Goal: Find specific page/section: Find specific page/section

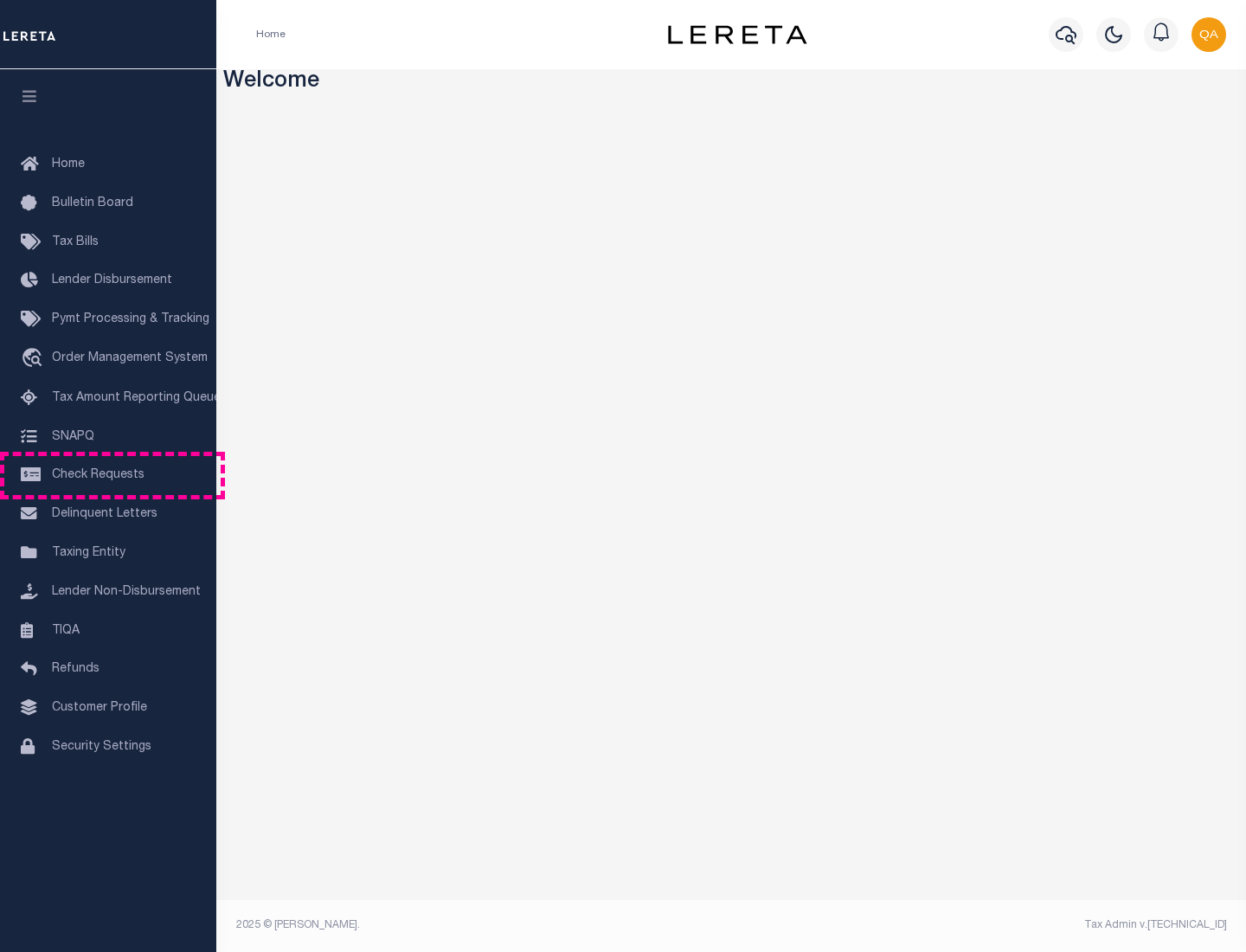
click at [109, 475] on span "Check Requests" at bounding box center [98, 475] width 93 height 12
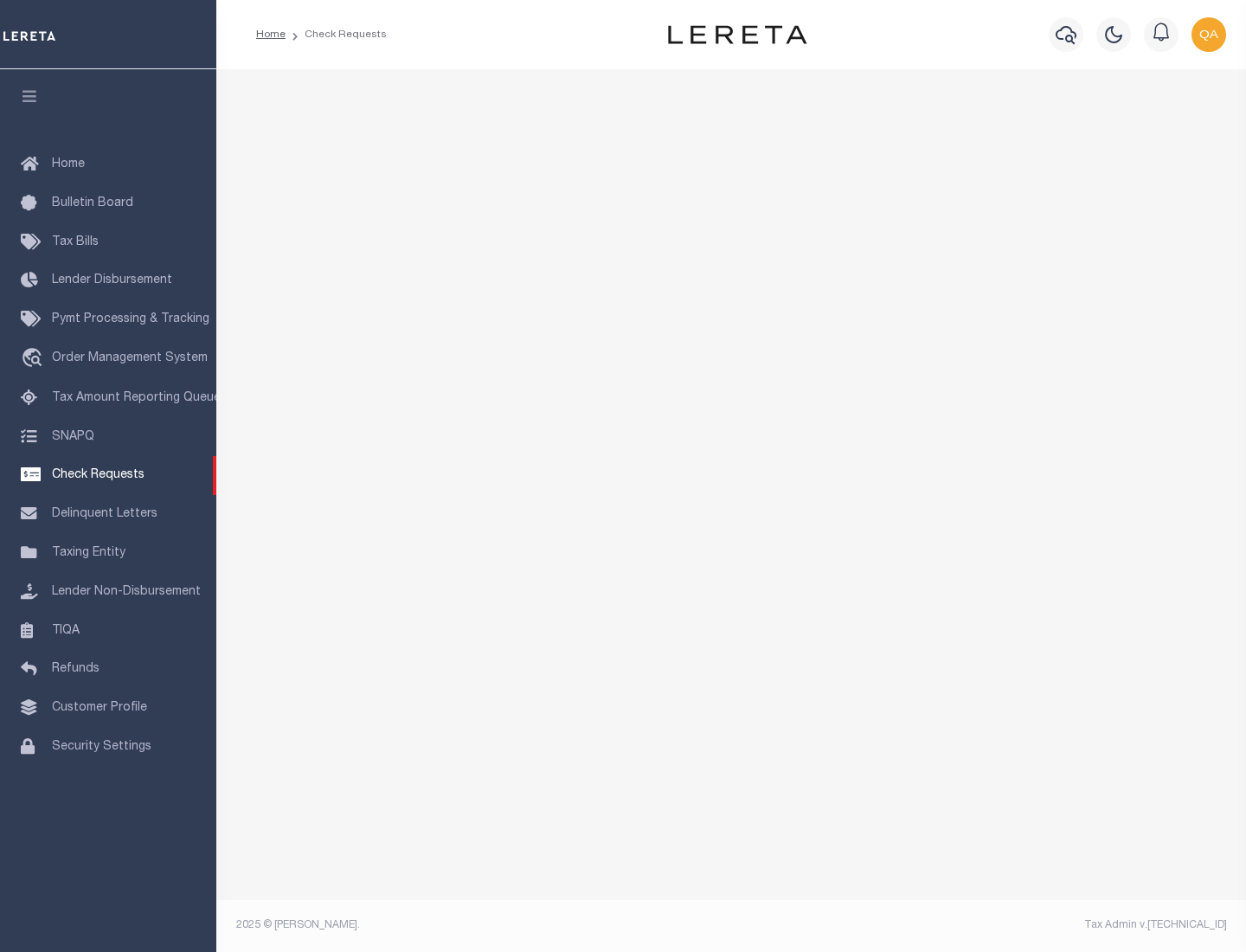
select select "50"
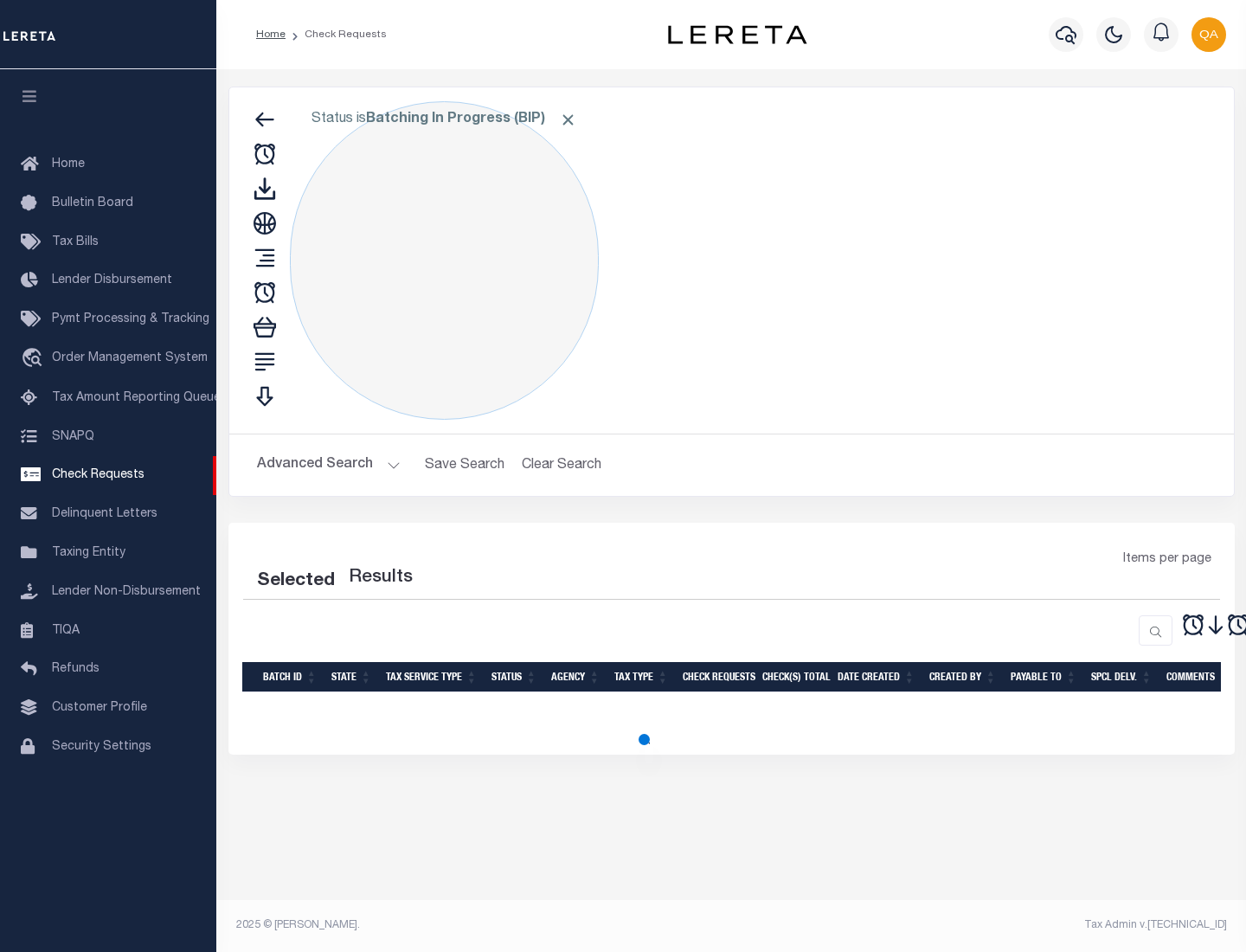
select select "50"
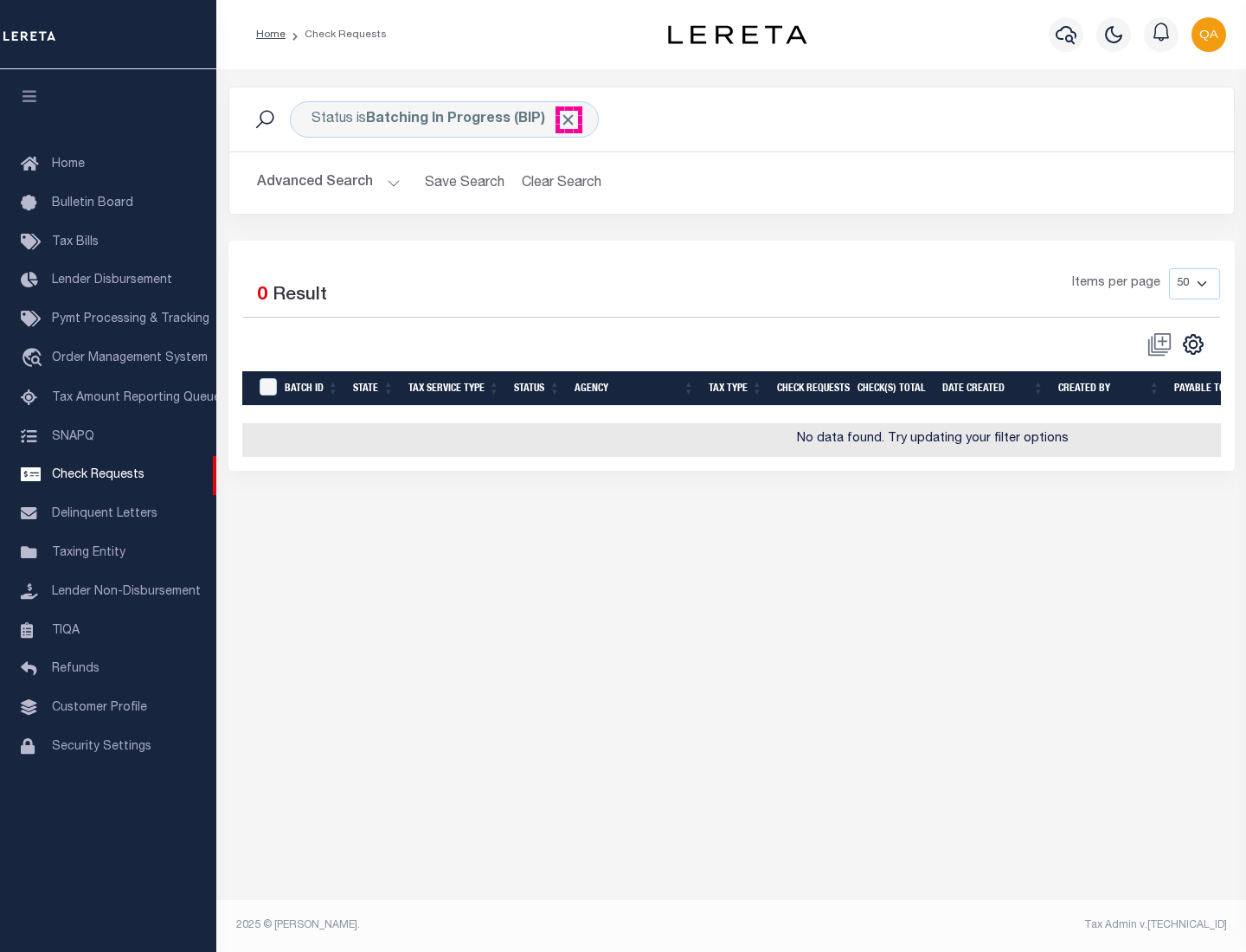
click at [568, 120] on span "Click to Remove" at bounding box center [567, 119] width 18 height 18
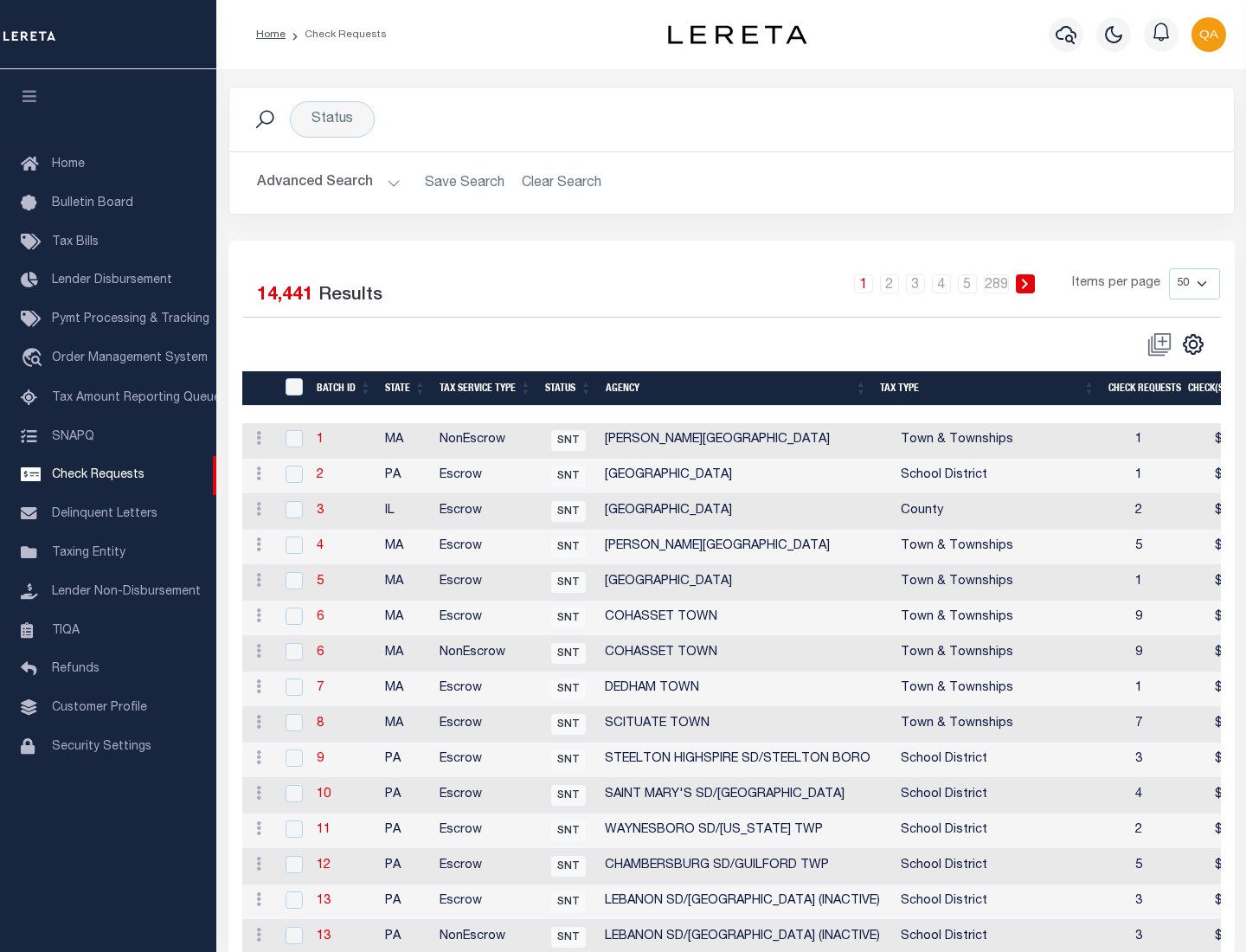
scroll to position [834, 0]
